Goal: Task Accomplishment & Management: Manage account settings

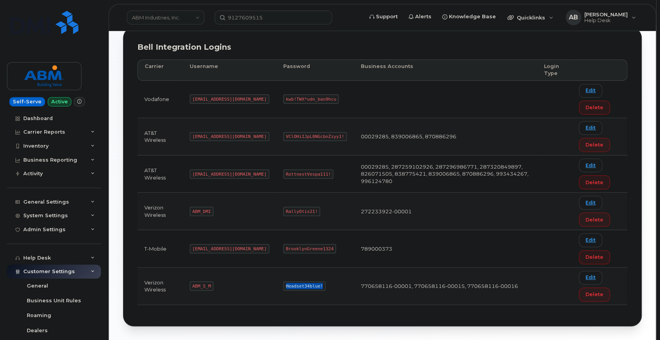
scroll to position [107, 0]
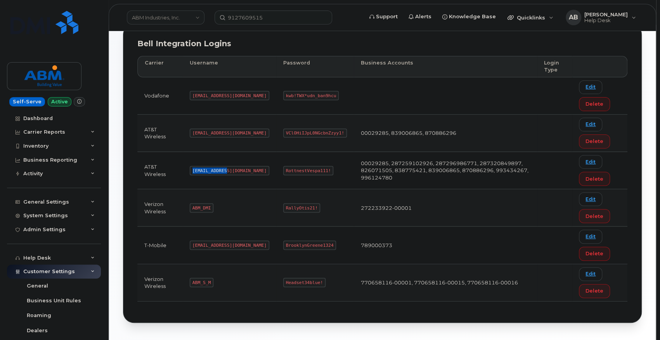
drag, startPoint x: 224, startPoint y: 168, endPoint x: 191, endPoint y: 168, distance: 32.6
click at [191, 168] on code "[EMAIL_ADDRESS][DOMAIN_NAME]" at bounding box center [230, 170] width 80 height 9
copy code "[EMAIL_ADDRESS][DOMAIN_NAME]"
drag, startPoint x: 298, startPoint y: 166, endPoint x: 257, endPoint y: 165, distance: 40.8
click at [283, 166] on code "RottnestVespa111!" at bounding box center [308, 170] width 50 height 9
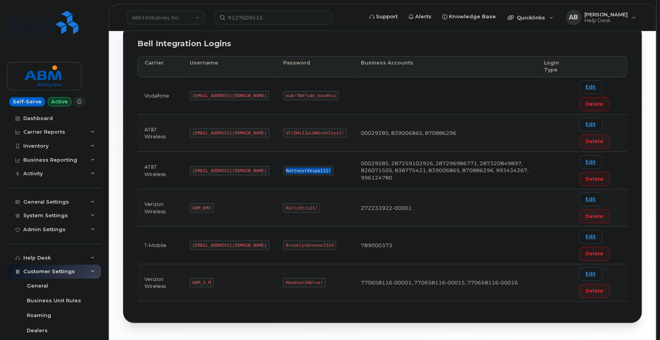
copy code "RottnestVespa111!"
click at [224, 166] on code "[EMAIL_ADDRESS][DOMAIN_NAME]" at bounding box center [230, 170] width 80 height 9
drag, startPoint x: 225, startPoint y: 168, endPoint x: 192, endPoint y: 168, distance: 32.2
click at [192, 168] on code "[EMAIL_ADDRESS][DOMAIN_NAME]" at bounding box center [230, 170] width 80 height 9
copy code "[EMAIL_ADDRESS][DOMAIN_NAME]"
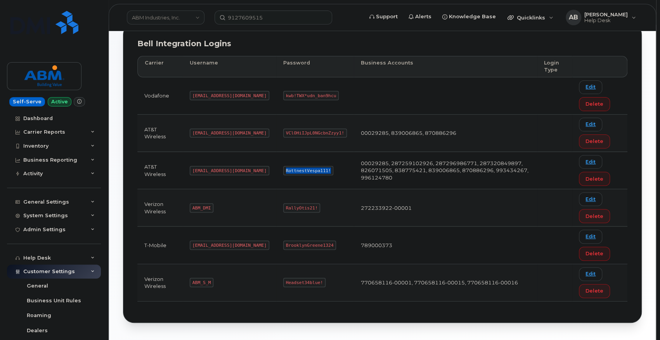
drag, startPoint x: 298, startPoint y: 167, endPoint x: 258, endPoint y: 167, distance: 39.6
click at [283, 167] on code "RottnestVespa111!" at bounding box center [308, 170] width 50 height 9
copy code "RottnestVespa111!"
drag, startPoint x: 210, startPoint y: 279, endPoint x: 191, endPoint y: 279, distance: 19.0
click at [191, 279] on code "ABM_S_M" at bounding box center [202, 281] width 24 height 9
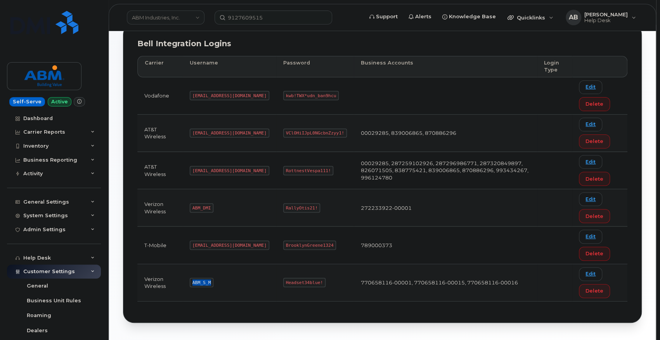
copy code "ABM_S_M"
drag, startPoint x: 291, startPoint y: 279, endPoint x: 258, endPoint y: 278, distance: 33.4
click at [283, 278] on code "Headset34blue!" at bounding box center [304, 281] width 42 height 9
copy code "Headset34blue!"
